Goal: Information Seeking & Learning: Learn about a topic

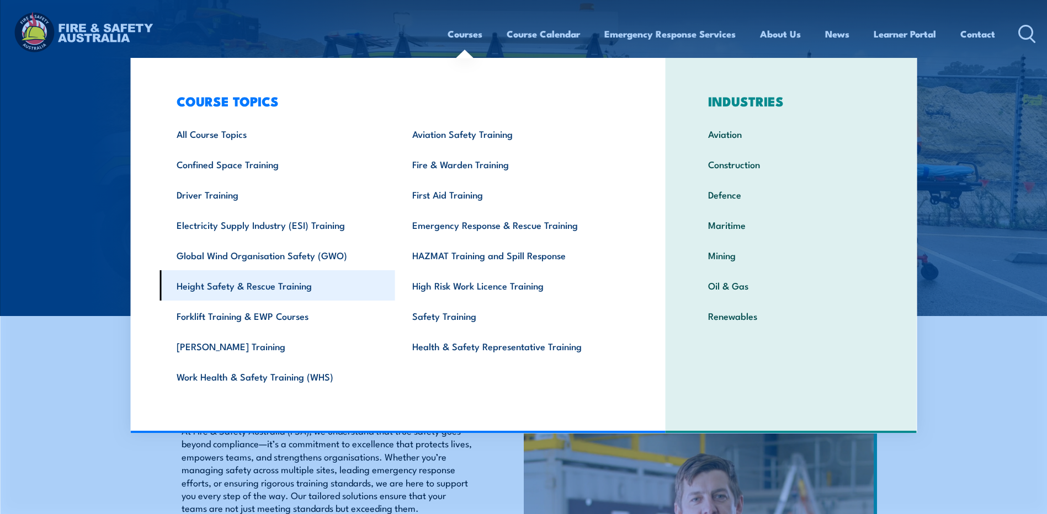
click at [302, 294] on link "Height Safety & Rescue Training" at bounding box center [277, 285] width 236 height 30
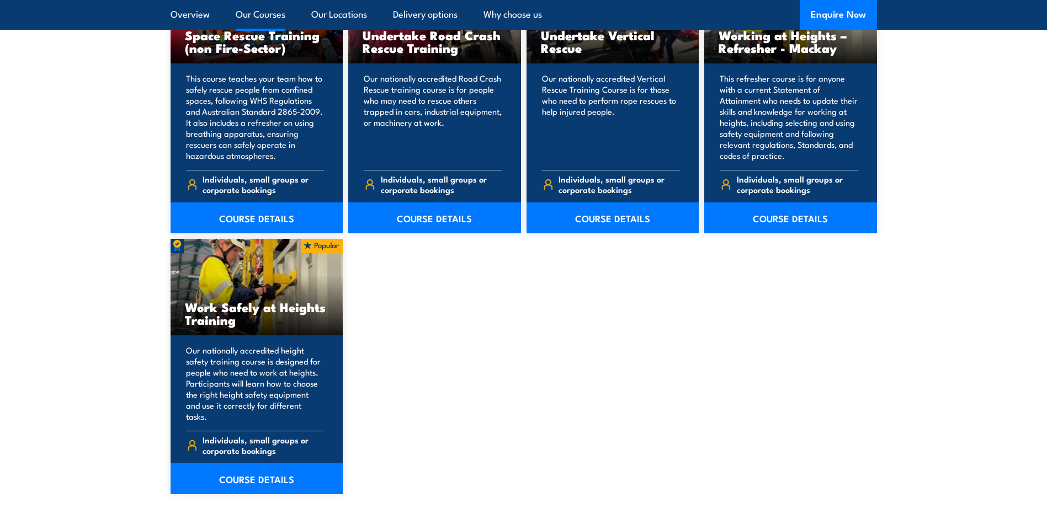
scroll to position [1287, 0]
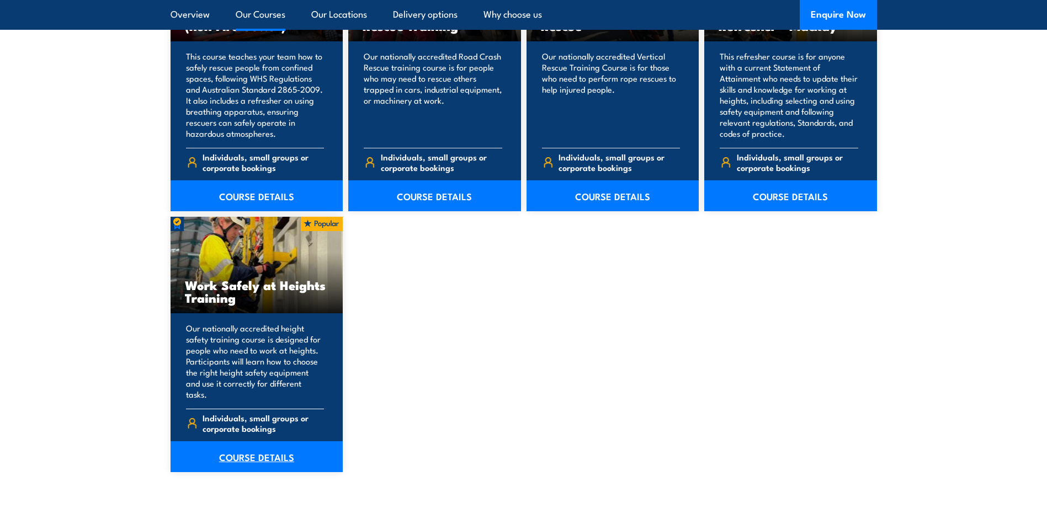
click at [240, 441] on link "COURSE DETAILS" at bounding box center [257, 456] width 173 height 31
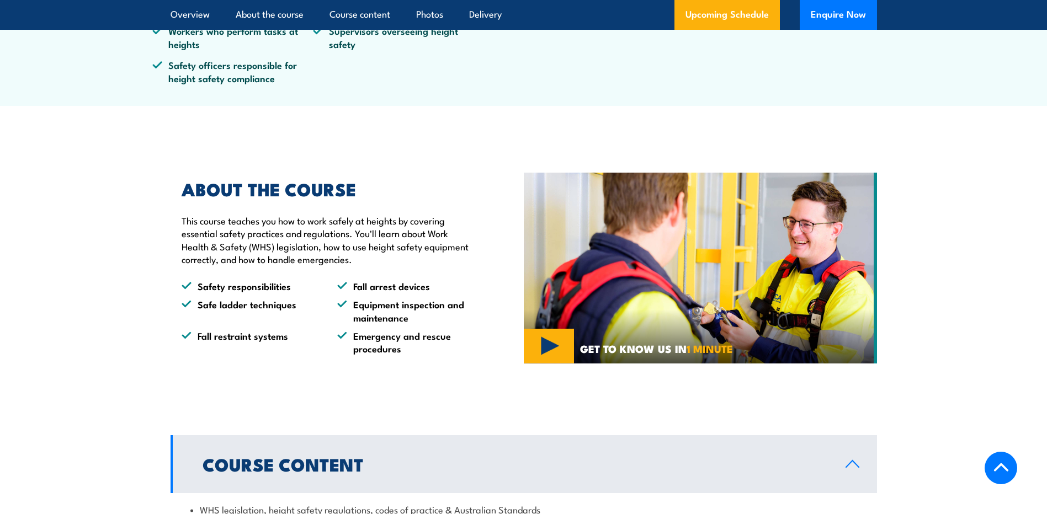
scroll to position [519, 0]
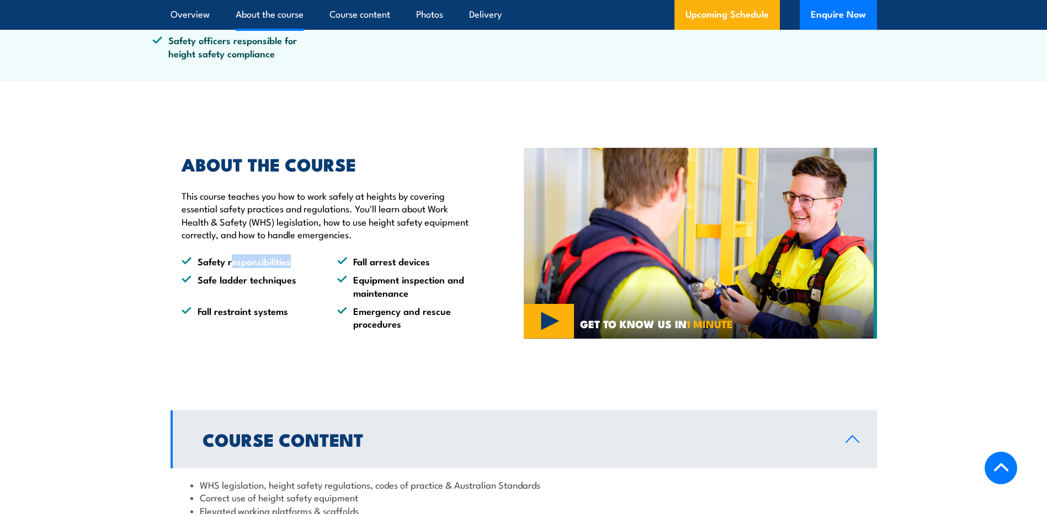
drag, startPoint x: 231, startPoint y: 256, endPoint x: 306, endPoint y: 257, distance: 75.6
click at [306, 256] on li "Safety responsibilities" at bounding box center [250, 261] width 136 height 13
click at [206, 276] on li "Safe ladder techniques" at bounding box center [250, 286] width 136 height 26
click at [387, 350] on div "ABOUT THE COURSE This course teaches you how to work safely at heights by cover…" at bounding box center [347, 244] width 353 height 230
